Goal: Find specific page/section: Find specific page/section

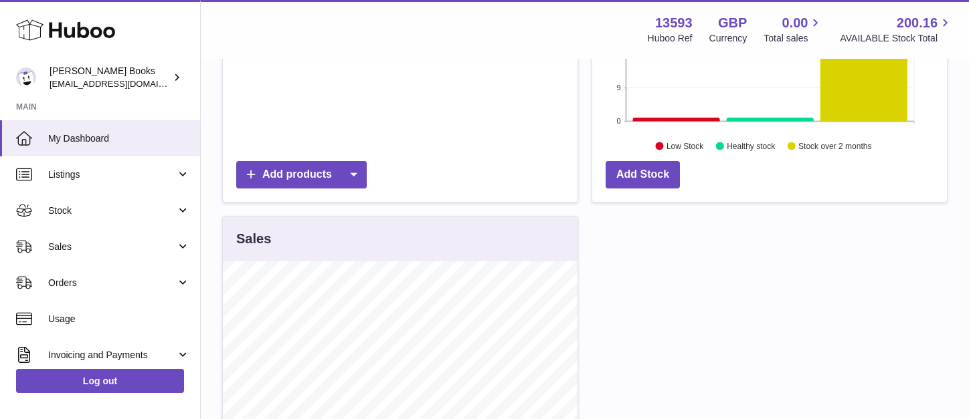
scroll to position [401, 0]
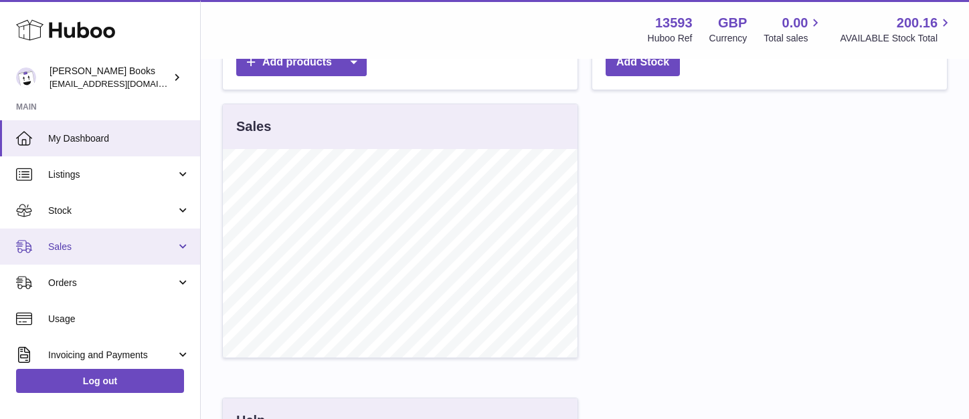
click at [158, 247] on span "Sales" at bounding box center [112, 247] width 128 height 13
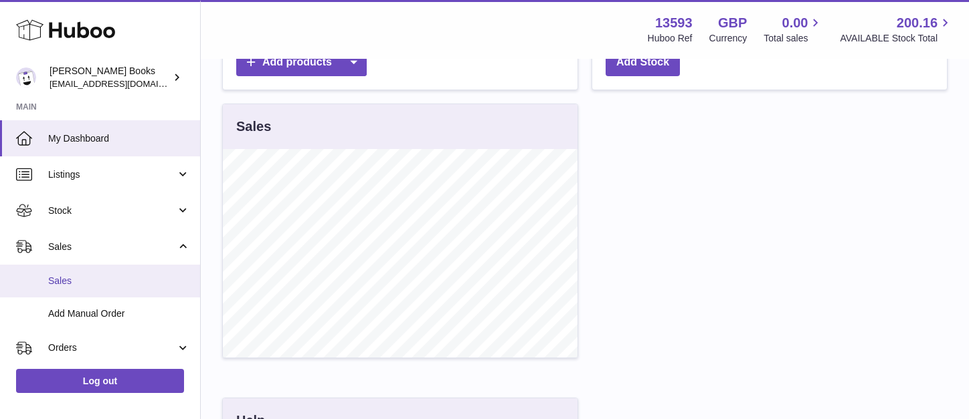
click at [145, 286] on span "Sales" at bounding box center [119, 281] width 142 height 13
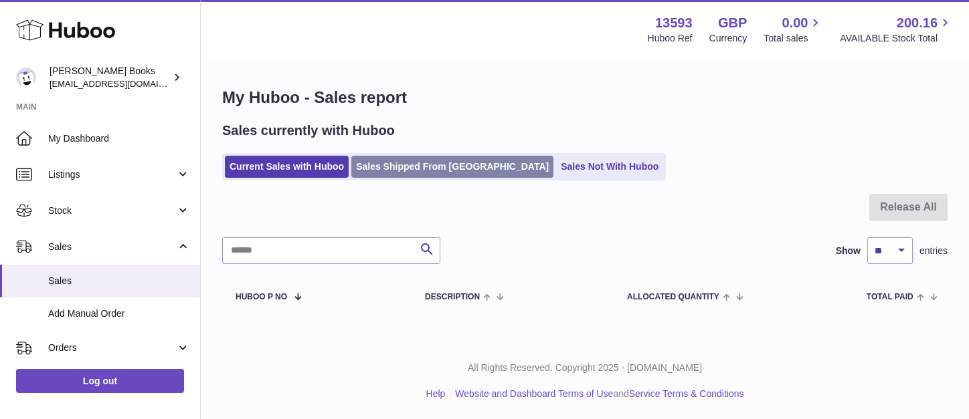
click at [422, 166] on link "Sales Shipped From [GEOGRAPHIC_DATA]" at bounding box center [452, 167] width 202 height 22
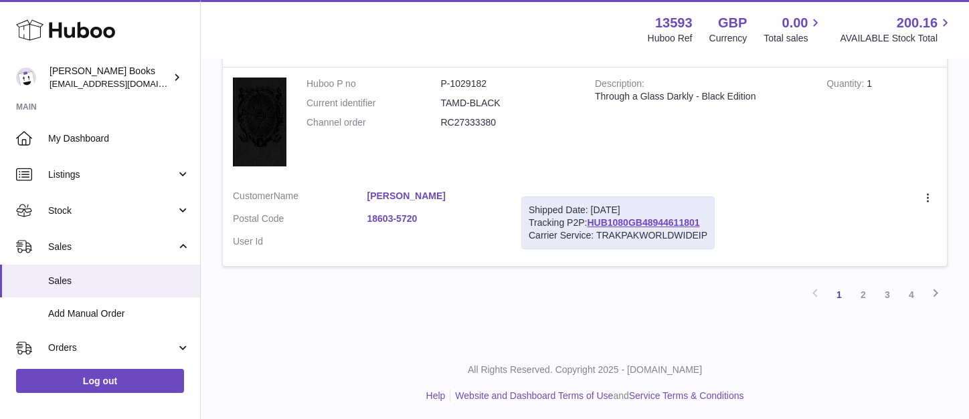
scroll to position [2000, 0]
